Goal: Download file/media

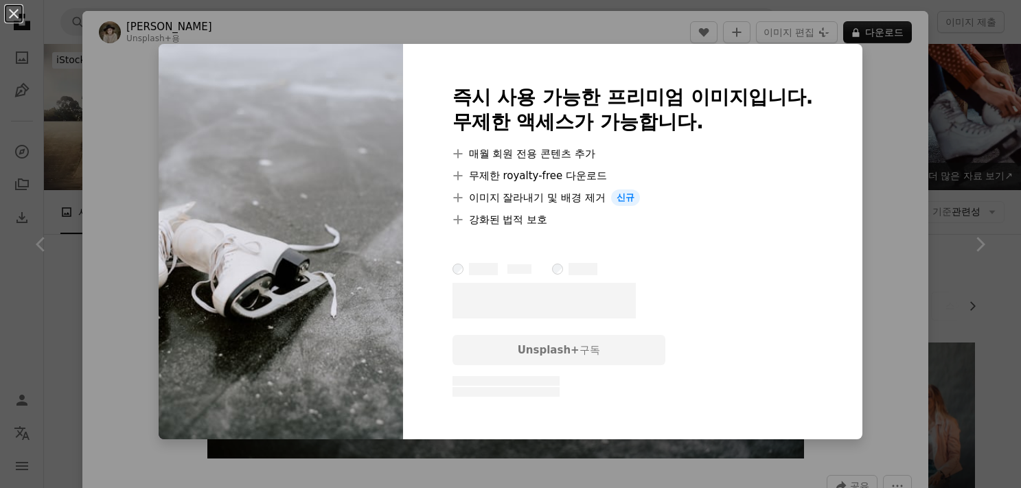
scroll to position [618, 0]
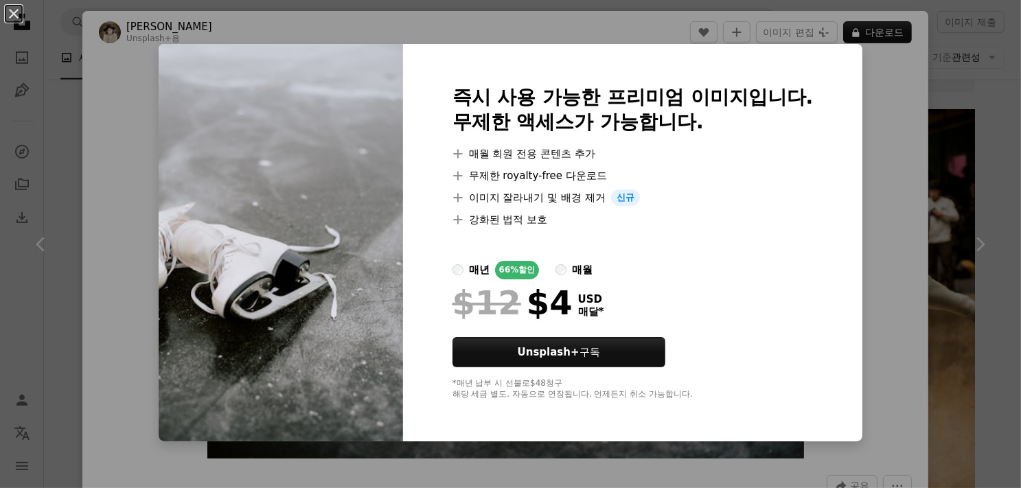
click at [865, 90] on div "An X shape 즉시 사용 가능한 프리미엄 이미지입니다. 무제한 액세스가 가능합니다. A plus sign 매월 회원 전용 콘텐츠 추가 A…" at bounding box center [510, 244] width 1021 height 488
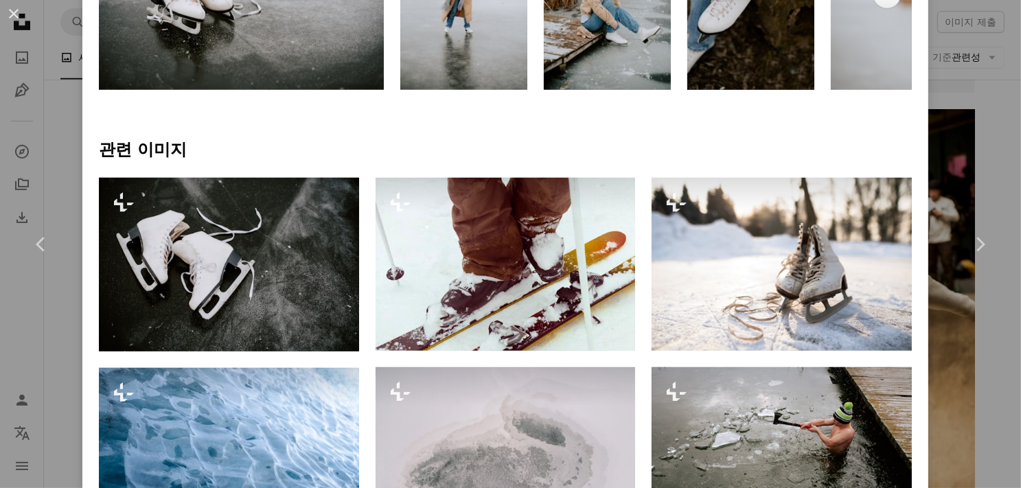
scroll to position [893, 0]
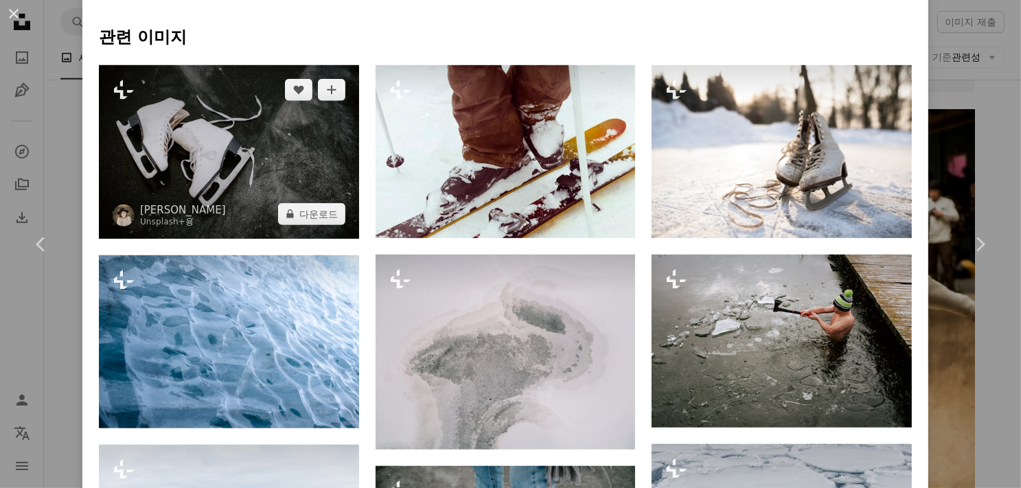
click at [318, 142] on img at bounding box center [229, 152] width 260 height 174
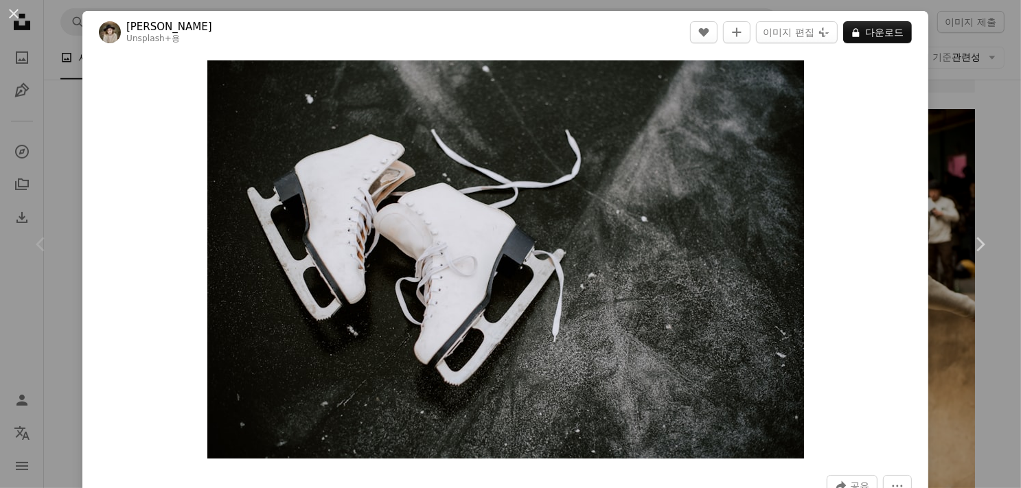
click at [942, 133] on div "An X shape Chevron left Chevron right Kateryna Hliznitsova Unsplash+ 용 A heart …" at bounding box center [510, 244] width 1021 height 488
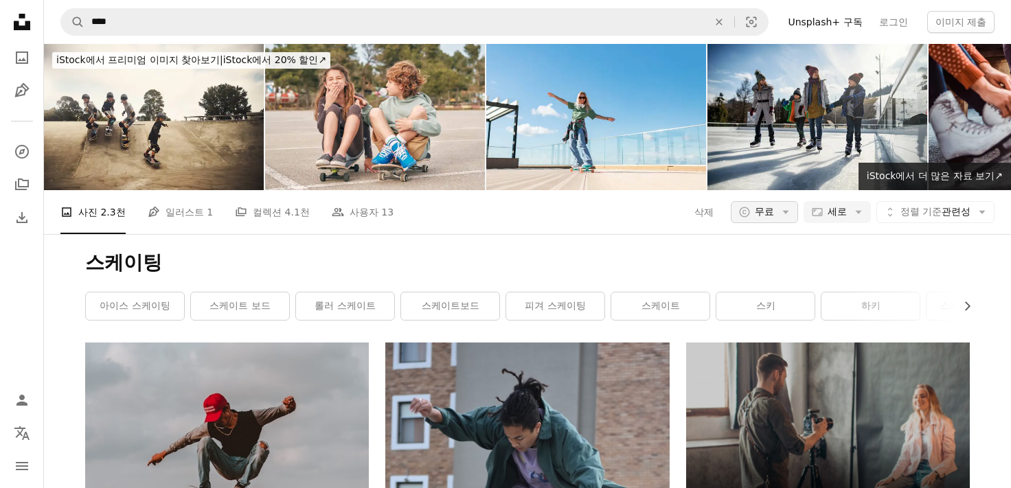
click at [769, 208] on span "무료" at bounding box center [764, 212] width 19 height 14
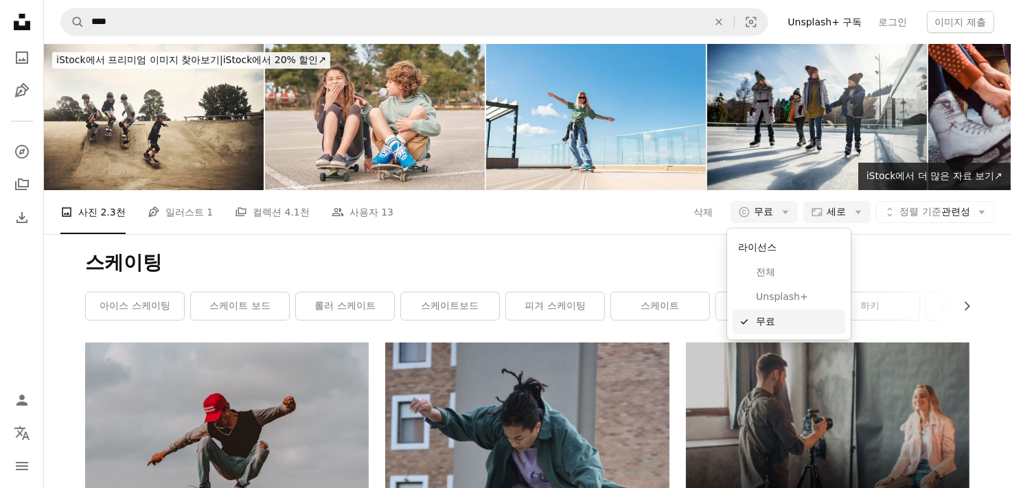
click at [789, 312] on link "A checkmark 무료" at bounding box center [789, 322] width 113 height 25
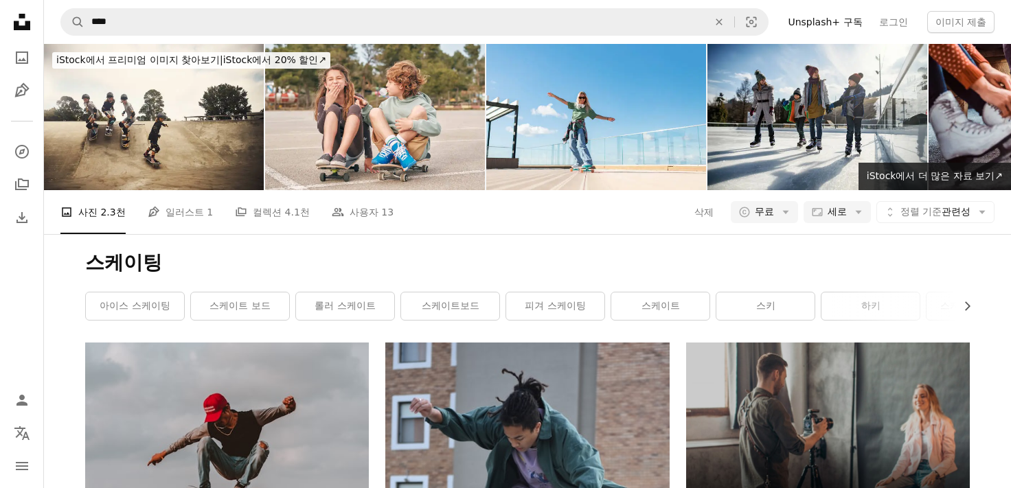
scroll to position [69, 0]
click at [124, 293] on link "아이스 스케이팅" at bounding box center [135, 306] width 98 height 27
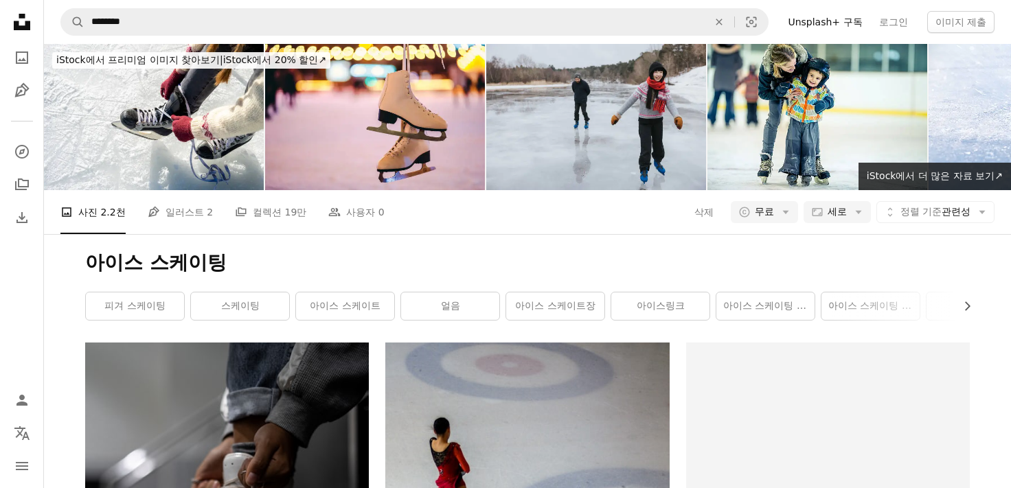
scroll to position [1923, 0]
